Goal: Entertainment & Leisure: Consume media (video, audio)

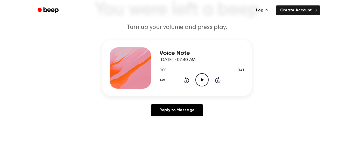
scroll to position [54, 0]
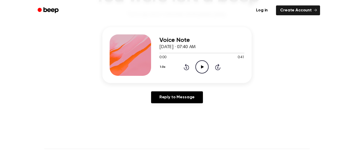
click at [201, 65] on icon "Play Audio" at bounding box center [201, 66] width 13 height 13
click at [182, 68] on div "1.0x Rewind 5 seconds Pause Audio Skip 5 seconds" at bounding box center [201, 66] width 85 height 13
click at [185, 68] on icon "Rewind 5 seconds" at bounding box center [186, 67] width 6 height 7
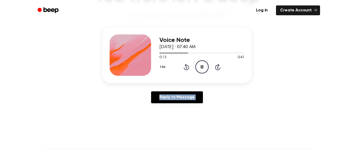
click at [201, 73] on icon "Pause Audio" at bounding box center [201, 66] width 13 height 13
click at [203, 66] on icon "Play Audio" at bounding box center [201, 66] width 13 height 13
click at [203, 70] on icon "Play Audio" at bounding box center [201, 66] width 13 height 13
click at [201, 70] on icon "Play Audio" at bounding box center [201, 66] width 13 height 13
click at [203, 68] on icon "Pause Audio" at bounding box center [201, 66] width 13 height 13
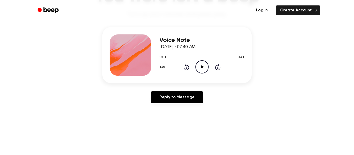
click at [189, 68] on icon "Rewind 5 seconds" at bounding box center [186, 67] width 6 height 7
click at [205, 66] on icon "Play Audio" at bounding box center [201, 66] width 13 height 13
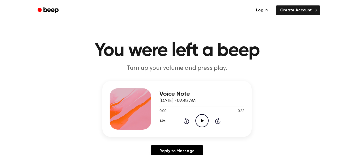
click at [203, 122] on icon "Play Audio" at bounding box center [201, 120] width 13 height 13
